Goal: Entertainment & Leisure: Consume media (video, audio)

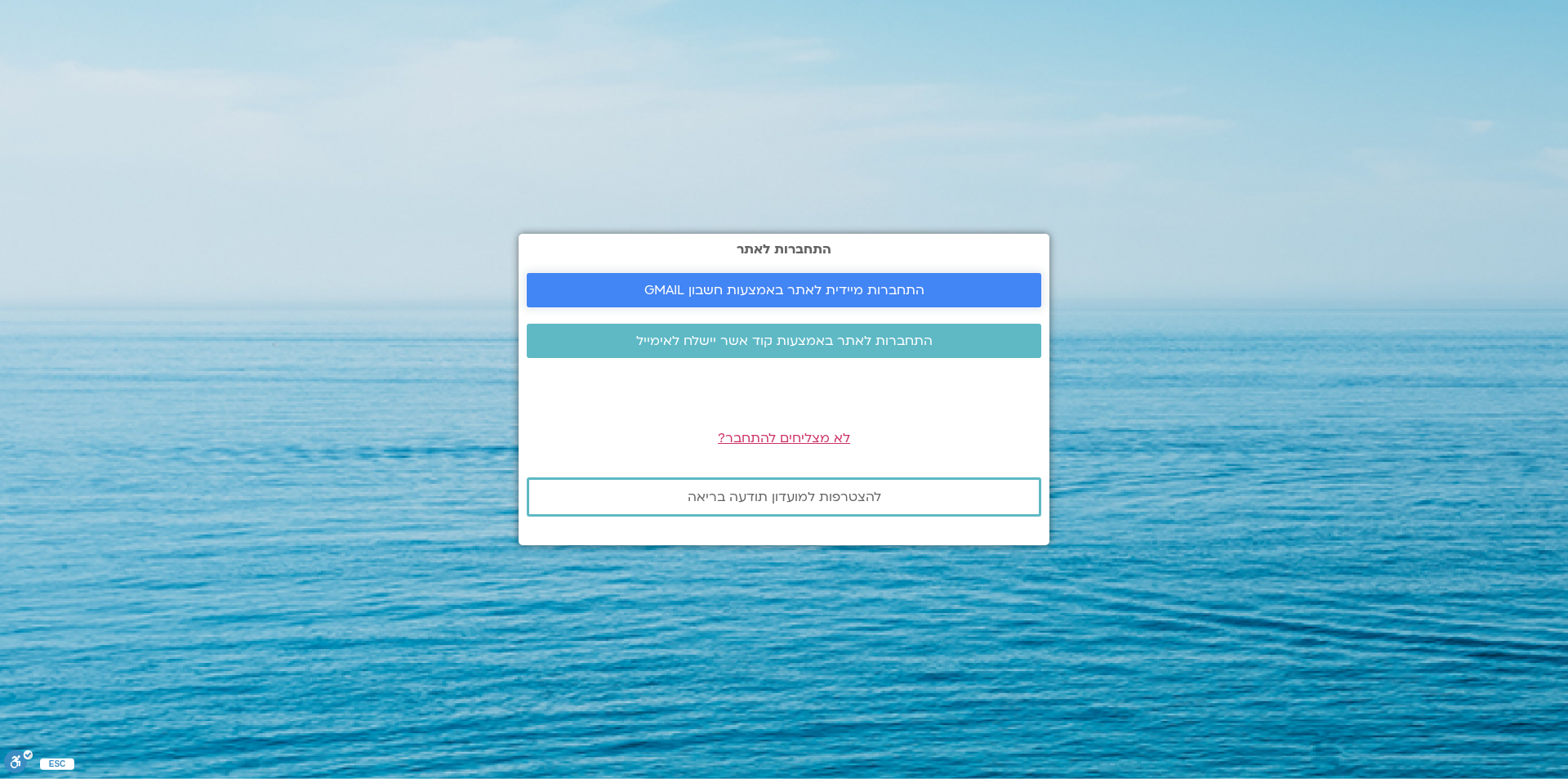
click at [750, 291] on span "התחברות מיידית לאתר באמצעות חשבון GMAIL" at bounding box center [785, 290] width 280 height 15
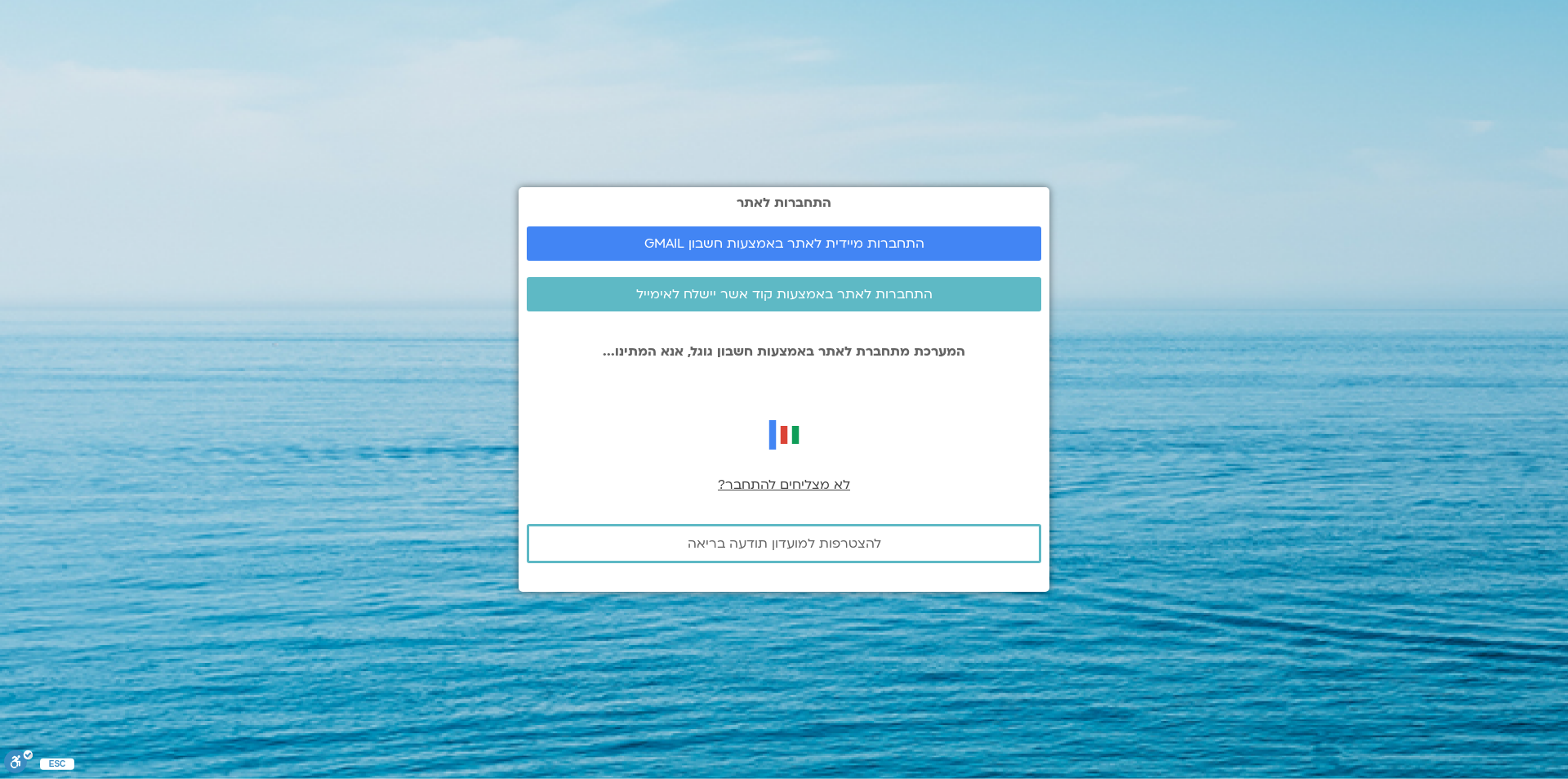
click at [799, 489] on span "לא מצליחים להתחבר?" at bounding box center [784, 484] width 133 height 18
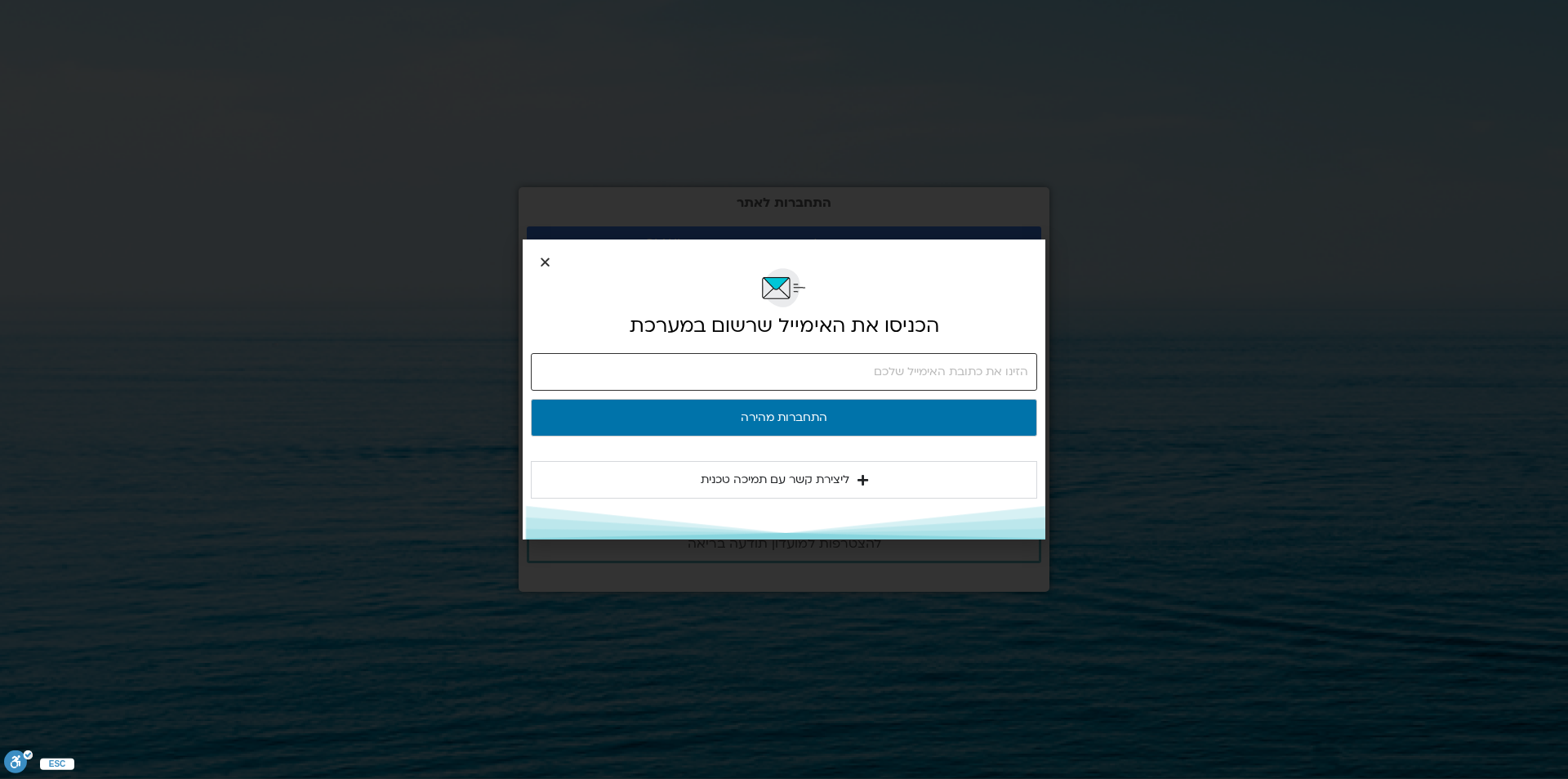
click at [958, 376] on input "email" at bounding box center [784, 372] width 506 height 38
type input "[EMAIL_ADDRESS][DOMAIN_NAME]"
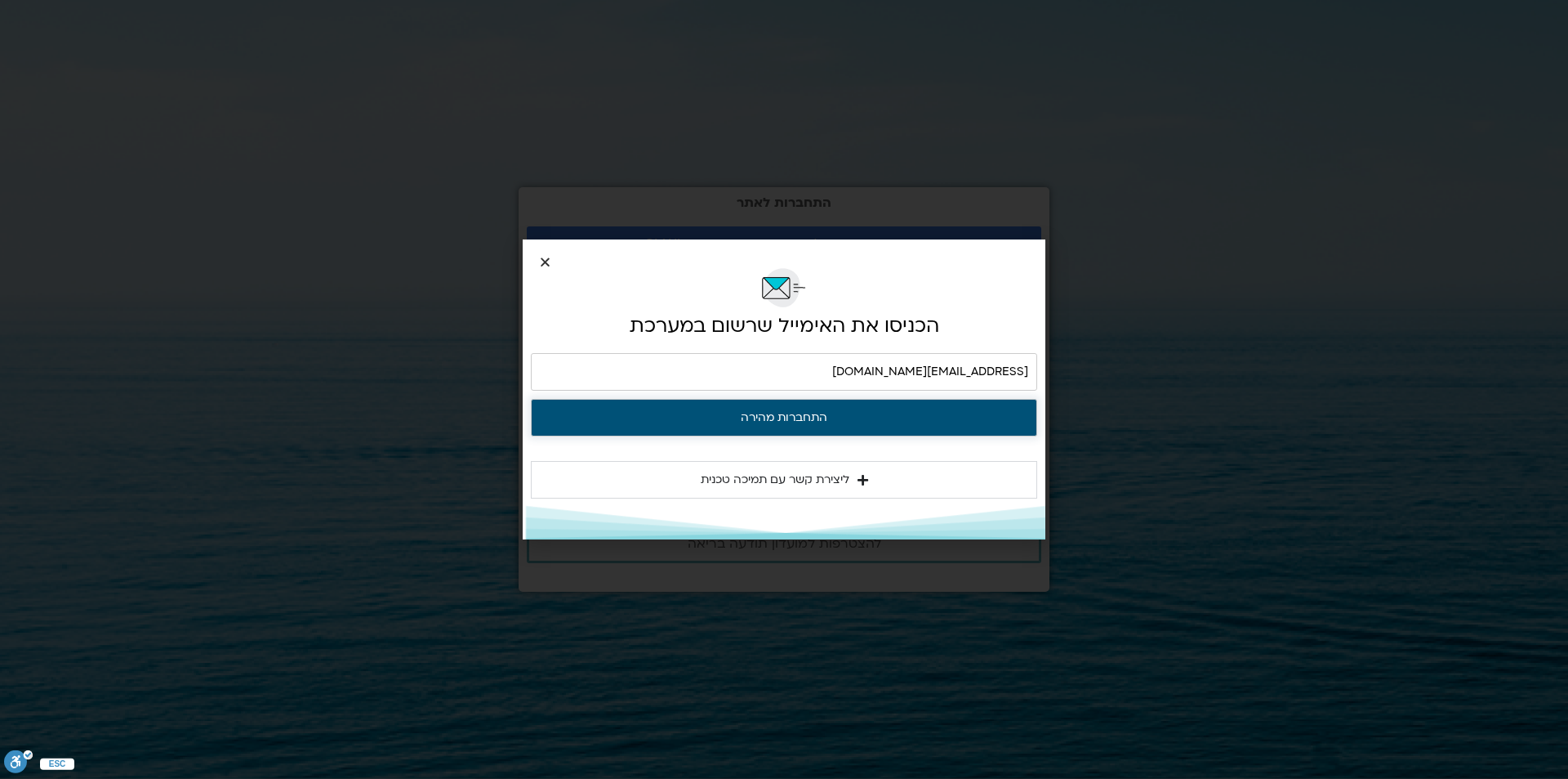
click at [772, 421] on button "התחברות מהירה" at bounding box center [784, 417] width 506 height 38
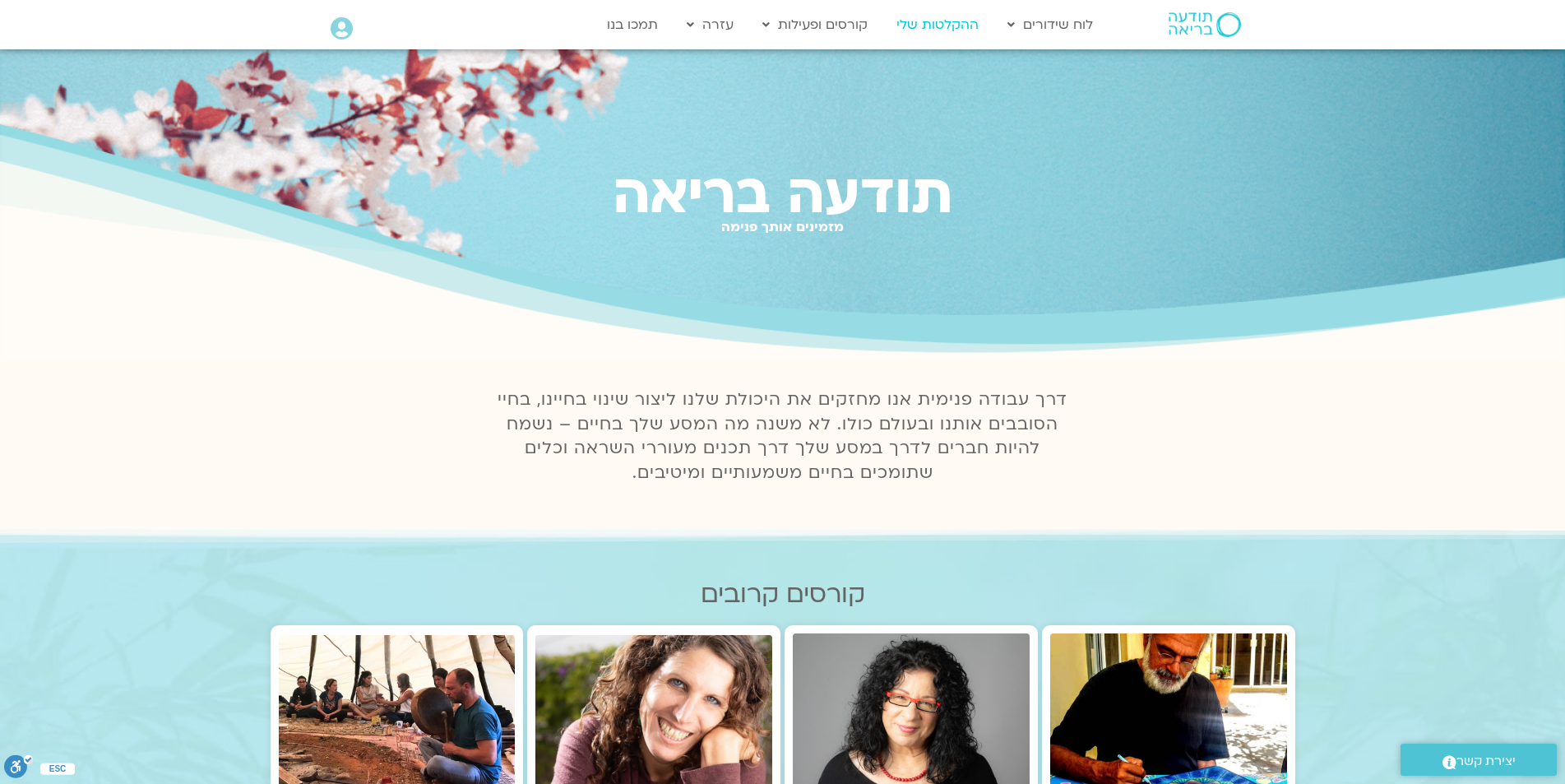
click at [939, 21] on link "ההקלטות שלי" at bounding box center [937, 25] width 99 height 31
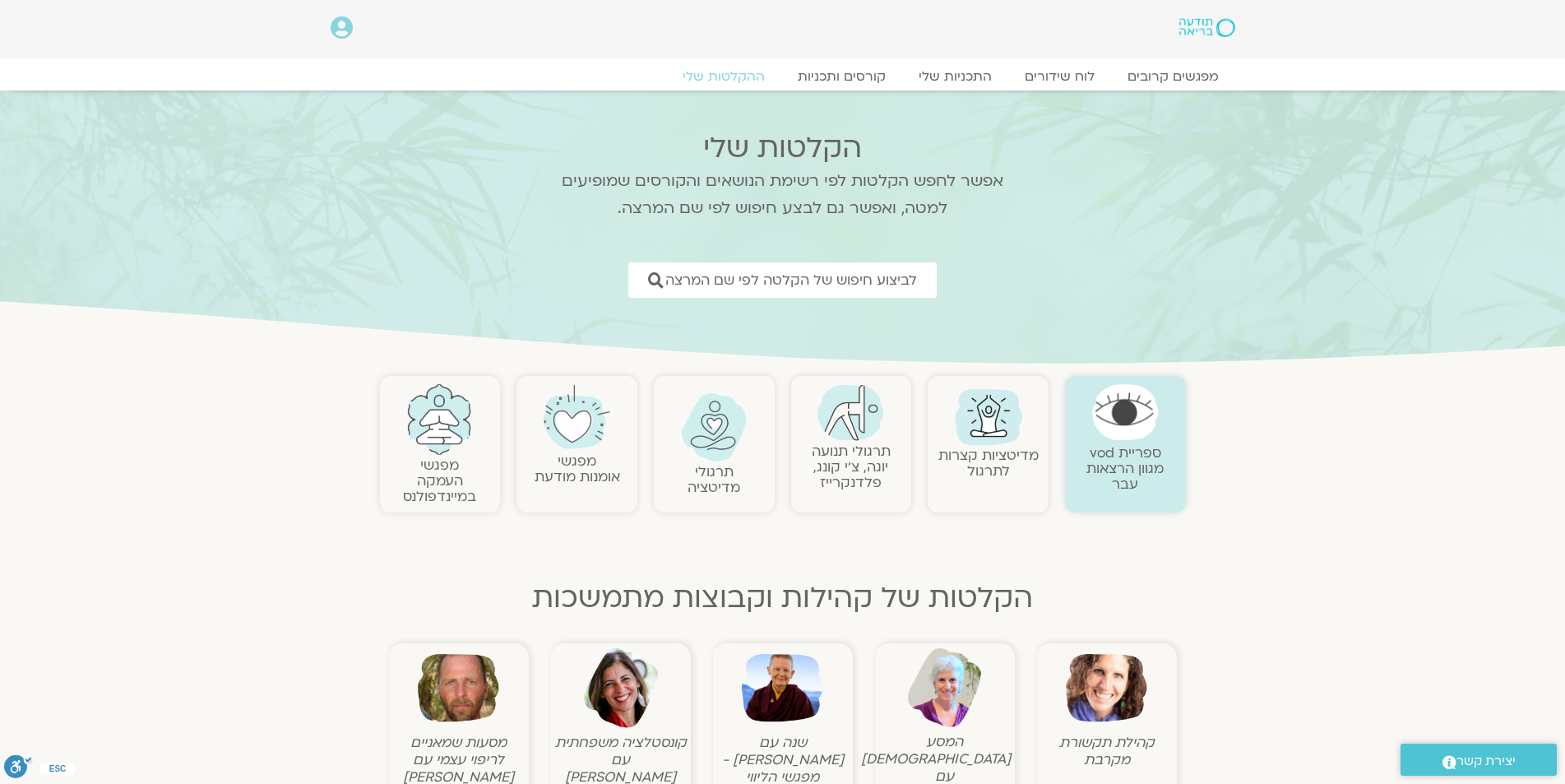
click at [714, 448] on img at bounding box center [714, 427] width 66 height 68
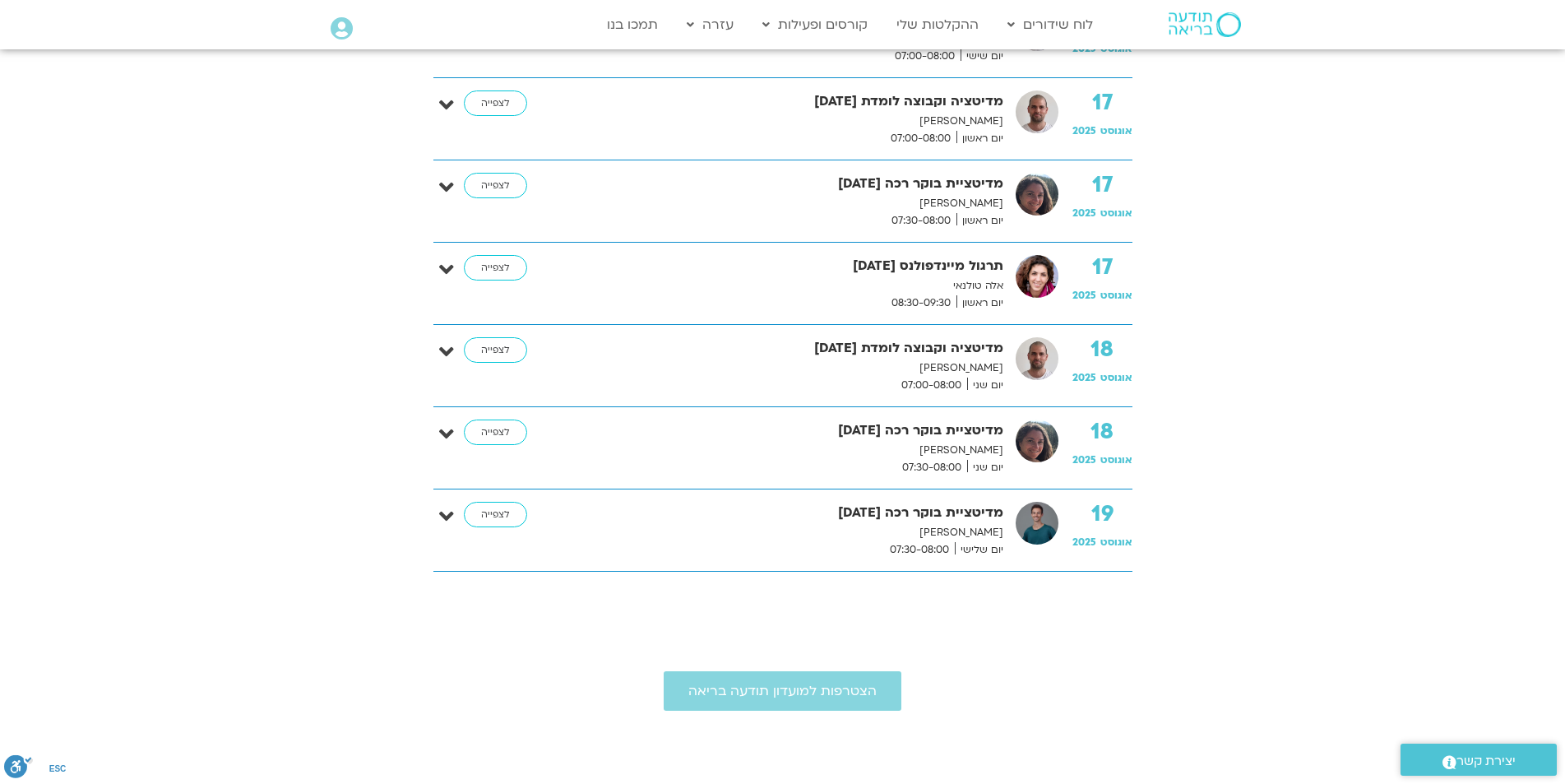
scroll to position [2056, 0]
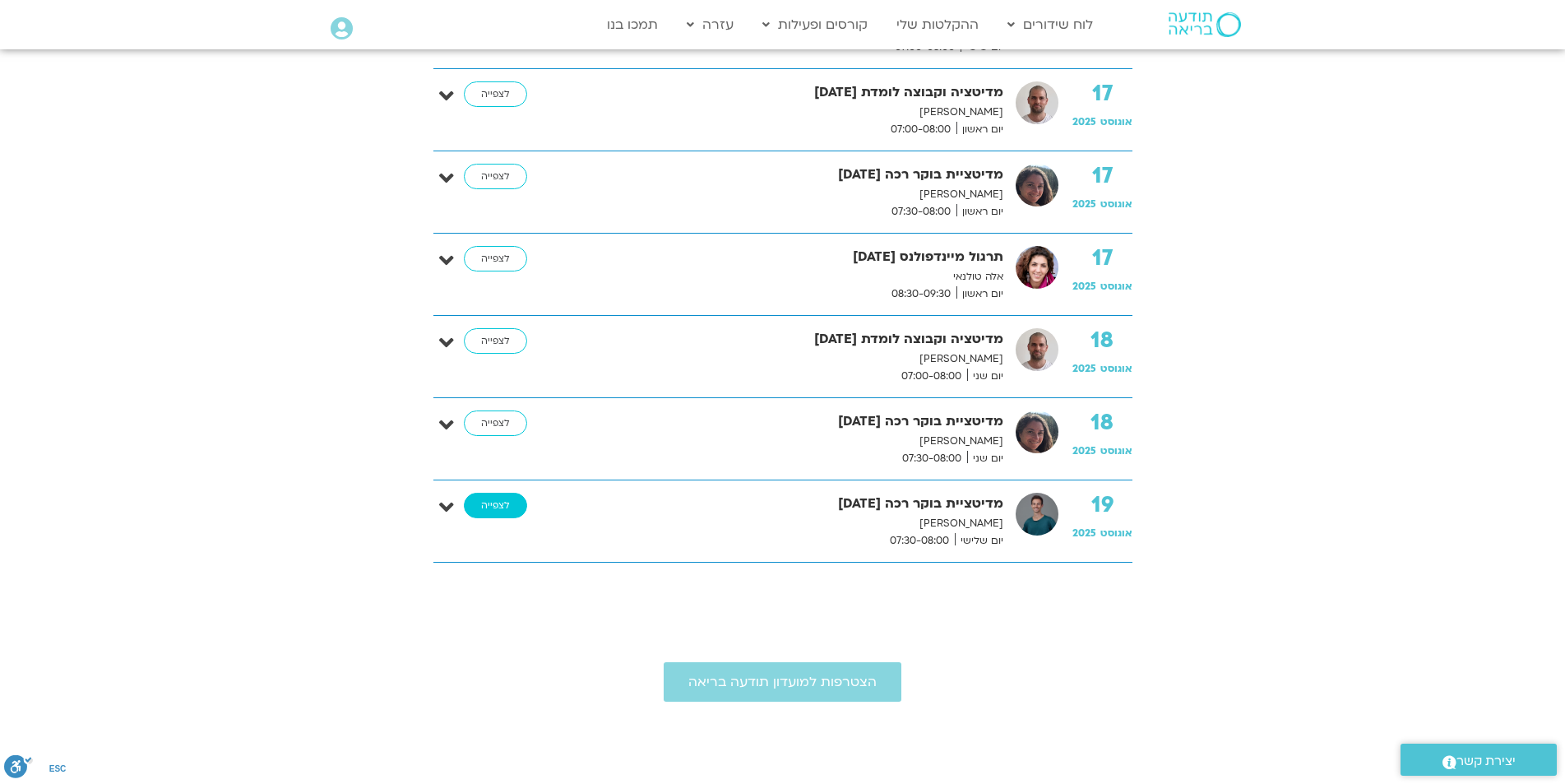
click at [488, 504] on link "לצפייה" at bounding box center [496, 505] width 64 height 27
